Goal: Transaction & Acquisition: Purchase product/service

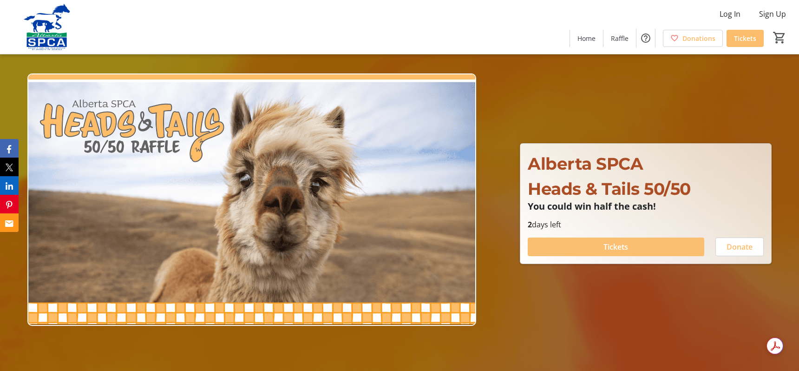
click at [640, 245] on span at bounding box center [616, 247] width 176 height 22
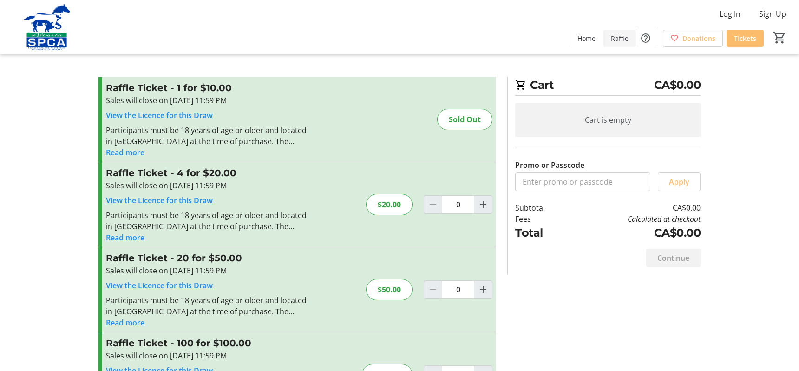
click at [634, 39] on span at bounding box center [620, 38] width 33 height 22
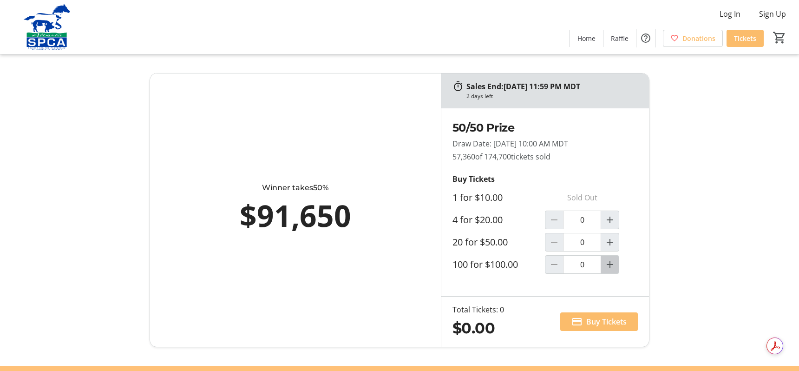
click at [612, 268] on mat-icon "Increment by one" at bounding box center [610, 264] width 11 height 11
type input "1"
click at [611, 323] on span "Buy Tickets" at bounding box center [606, 321] width 40 height 11
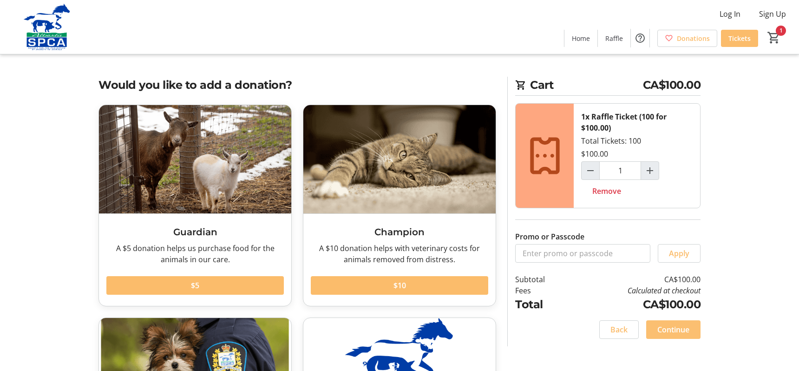
click at [685, 326] on span "Continue" at bounding box center [674, 329] width 32 height 11
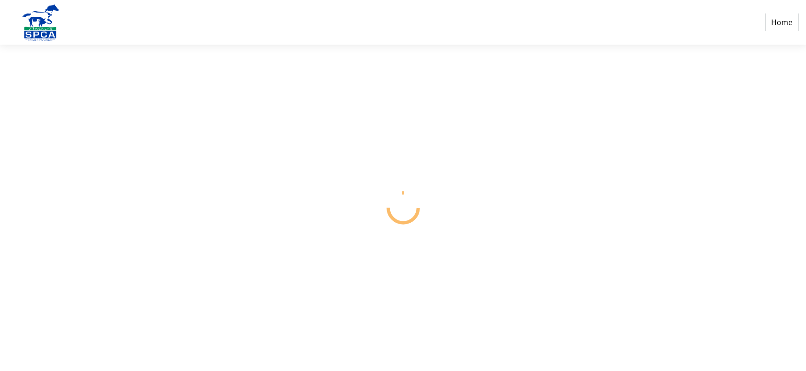
select select "CA"
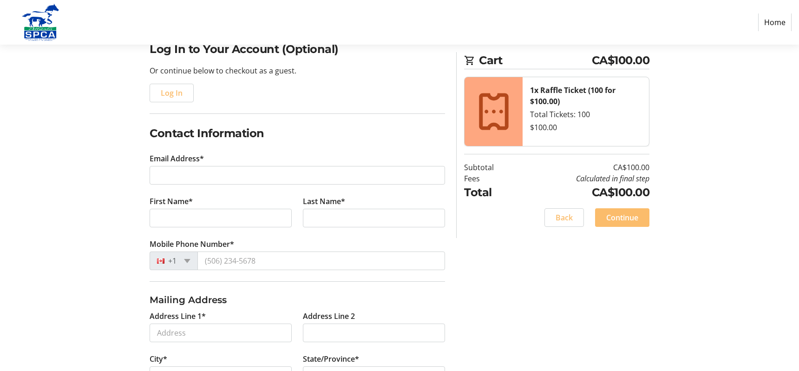
scroll to position [93, 0]
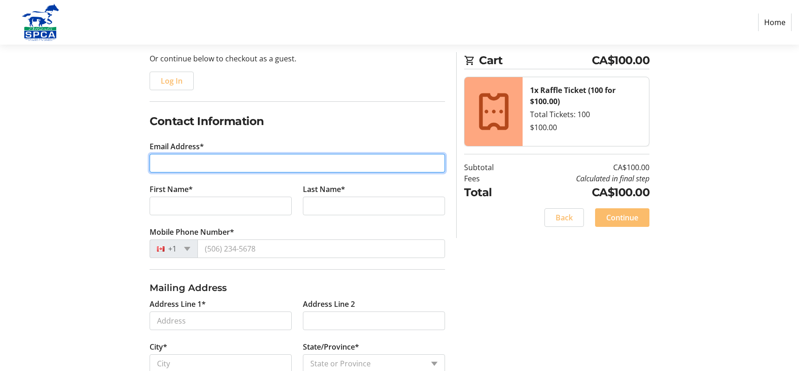
click at [257, 163] on input "Email Address*" at bounding box center [298, 163] width 296 height 19
type input "[EMAIL_ADDRESS][DOMAIN_NAME]"
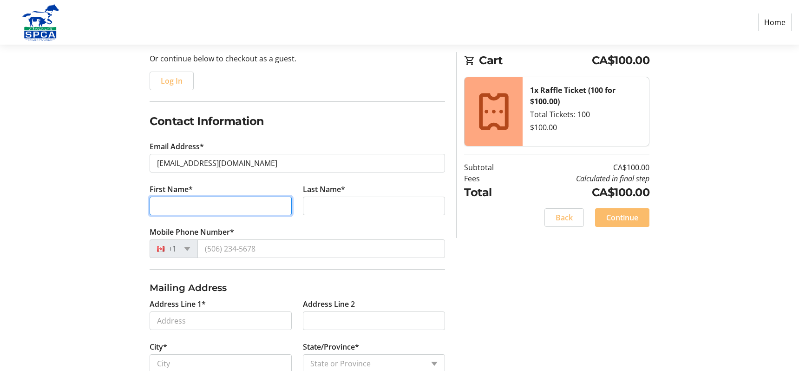
type input "Kayla"
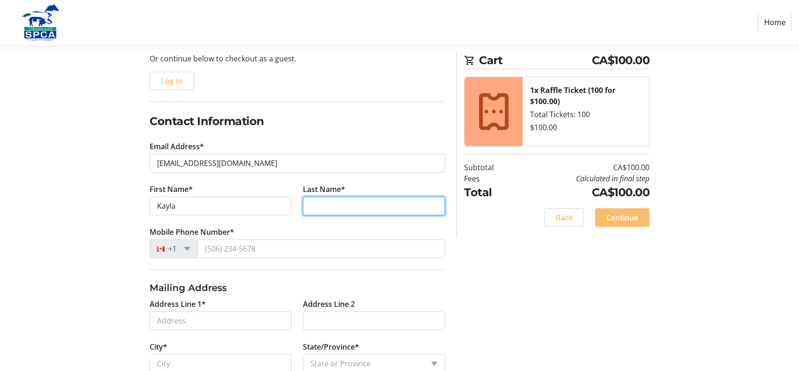
type input "[PERSON_NAME]"
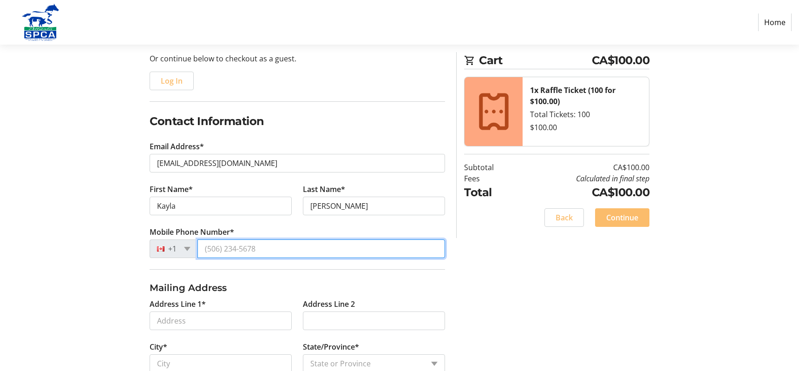
type input "[PHONE_NUMBER]"
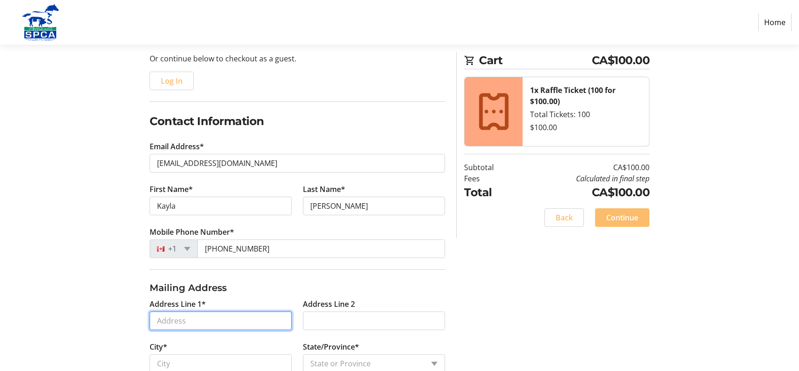
type input "[STREET_ADDRESS]"
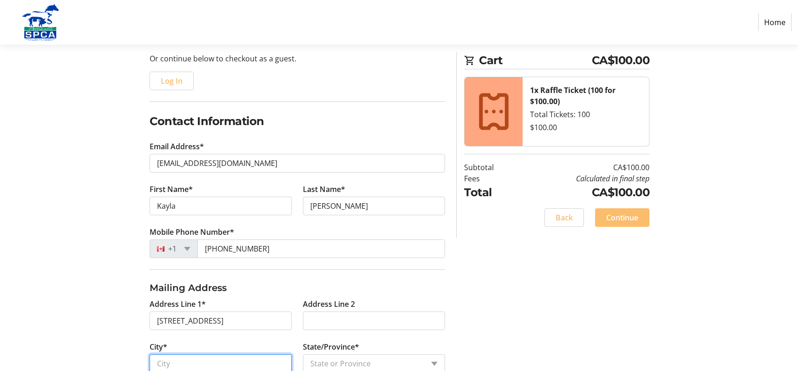
type input "Red Deer"
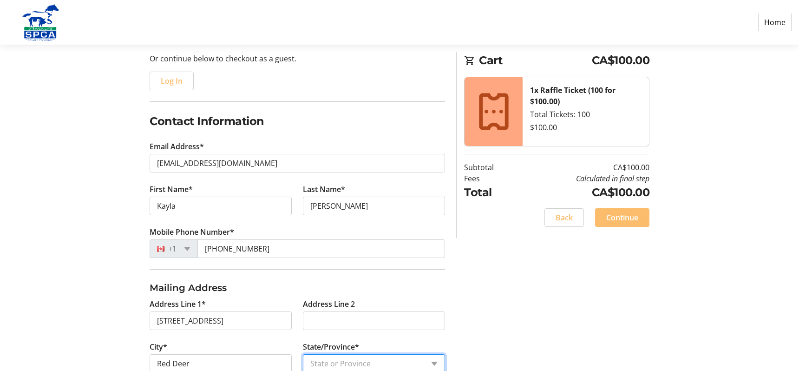
select select "AB"
type input "T4N0W1"
click at [738, 192] on section "Purchase Step 1 of 5 Cart CA$100.00 1x Raffle Ticket (100 for $100.00) Total Ti…" at bounding box center [399, 224] width 799 height 544
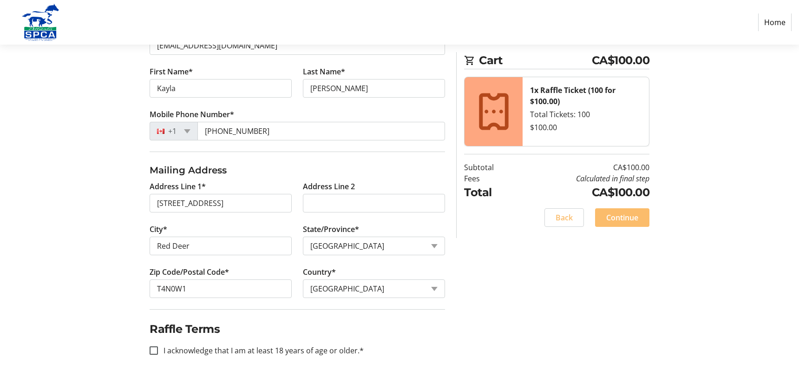
scroll to position [218, 0]
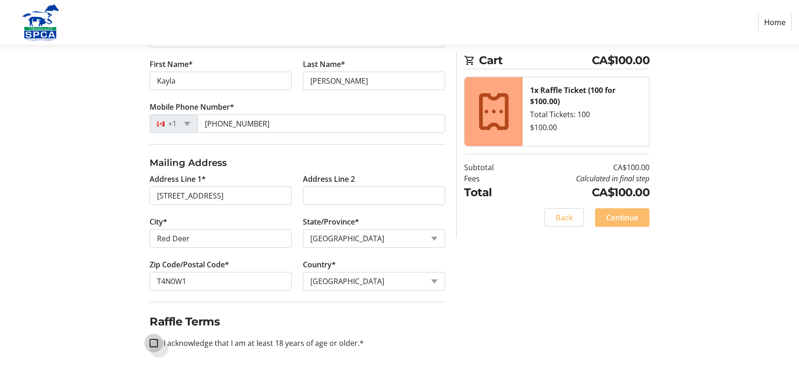
click at [151, 345] on input "I acknowledge that I am at least 18 years of age or older.*" at bounding box center [154, 343] width 8 height 8
checkbox input "true"
click at [625, 215] on span "Continue" at bounding box center [622, 217] width 32 height 11
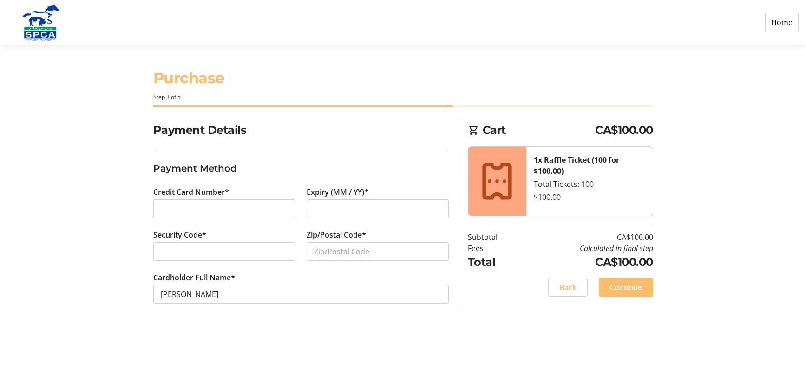
click at [69, 191] on section "Purchase Step 3 of 5 Cart CA$100.00 1x Raffle Ticket (100 for $100.00) Total Ti…" at bounding box center [403, 208] width 806 height 326
click at [328, 252] on input "Zip/Postal Code*" at bounding box center [378, 251] width 142 height 19
type input "T4N 0W1"
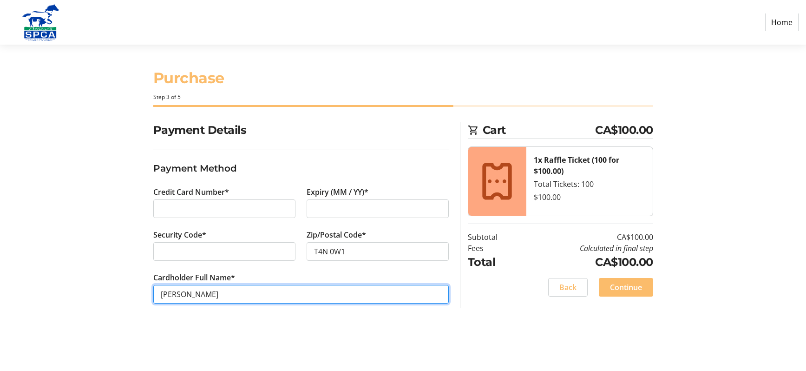
click at [182, 296] on input "[PERSON_NAME]" at bounding box center [301, 294] width 296 height 19
type input "[PERSON_NAME]"
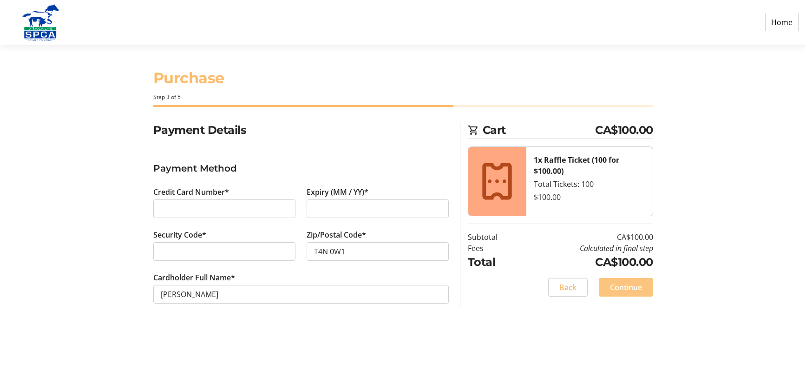
click at [621, 291] on span "Continue" at bounding box center [626, 287] width 32 height 11
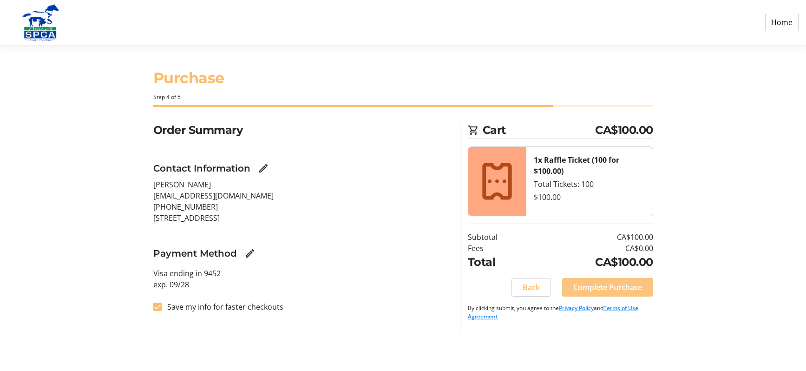
click at [617, 284] on span "Complete Purchase" at bounding box center [607, 287] width 69 height 11
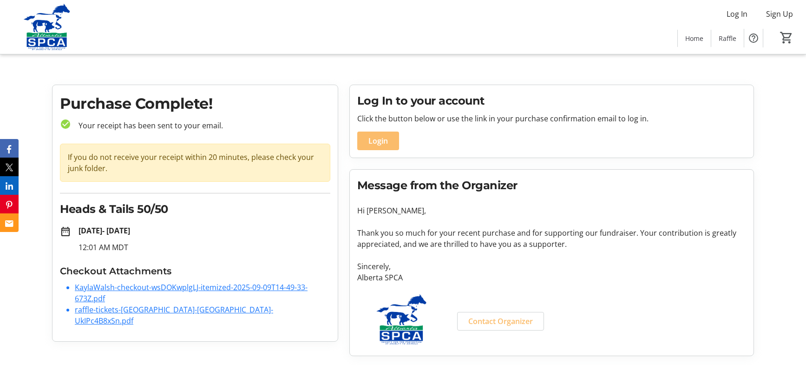
click at [96, 307] on link "raffle-tickets-[GEOGRAPHIC_DATA]-[GEOGRAPHIC_DATA]-UkIPc4B8xSn.pdf" at bounding box center [174, 314] width 198 height 21
